Goal: Task Accomplishment & Management: Manage account settings

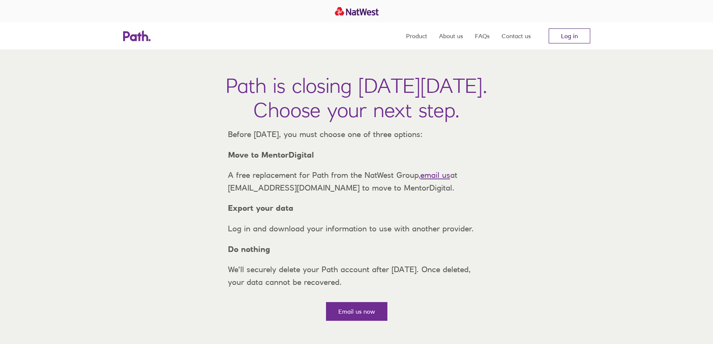
click at [567, 34] on link "Log in" at bounding box center [570, 35] width 42 height 15
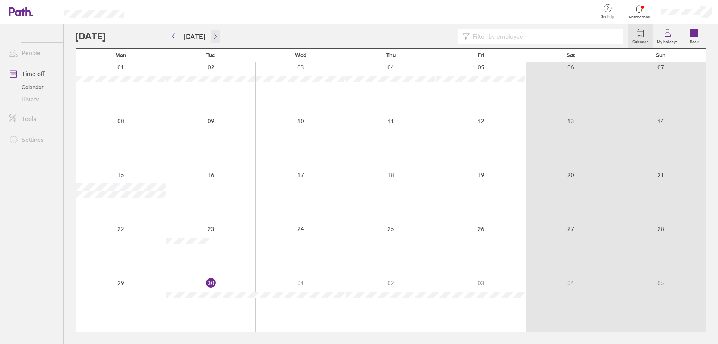
click at [213, 37] on icon "button" at bounding box center [216, 36] width 6 height 6
click at [310, 132] on div at bounding box center [301, 143] width 90 height 54
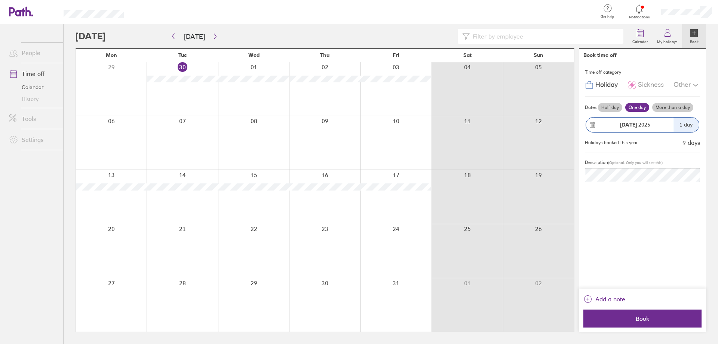
click at [642, 107] on label "One day" at bounding box center [638, 107] width 24 height 9
click at [0, 0] on input "One day" at bounding box center [0, 0] width 0 height 0
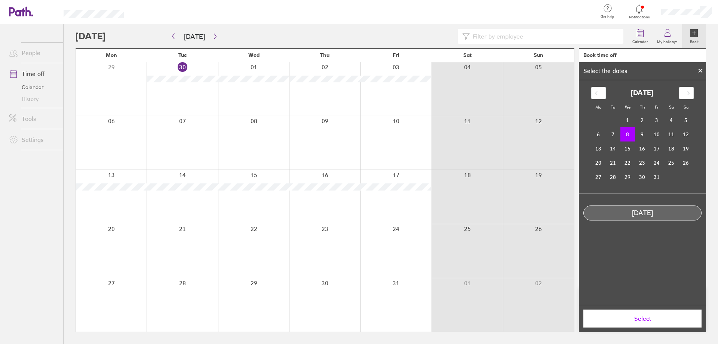
click at [630, 135] on td "8" at bounding box center [628, 134] width 15 height 14
click at [643, 318] on span "Select" at bounding box center [643, 318] width 108 height 7
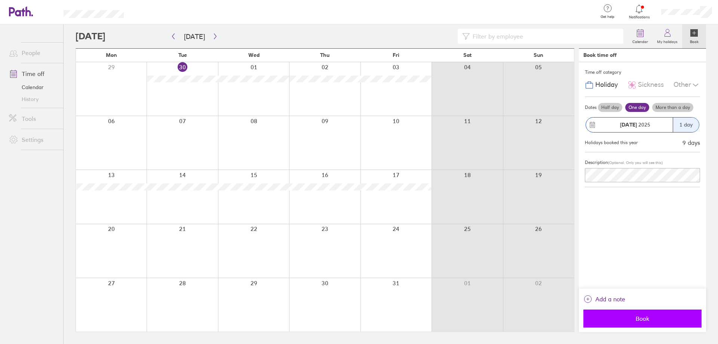
click at [660, 317] on span "Book" at bounding box center [643, 318] width 108 height 7
